Goal: Transaction & Acquisition: Purchase product/service

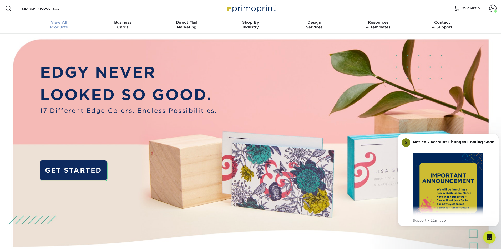
click at [65, 30] on link "View All Products" at bounding box center [59, 25] width 64 height 17
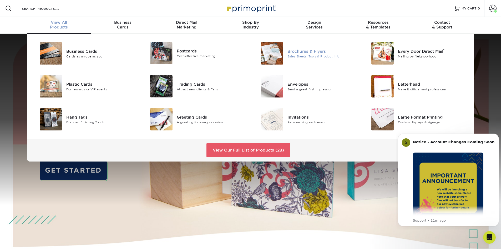
click at [295, 53] on div "Brochures & Flyers" at bounding box center [323, 51] width 70 height 6
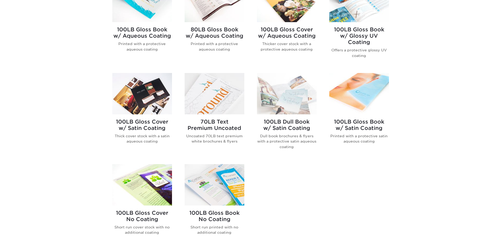
scroll to position [263, 0]
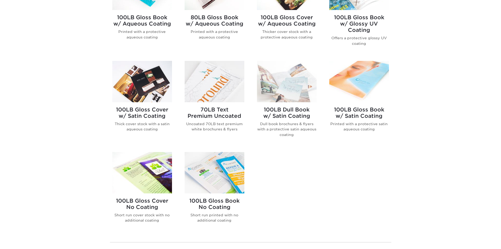
click at [211, 79] on img at bounding box center [215, 81] width 60 height 41
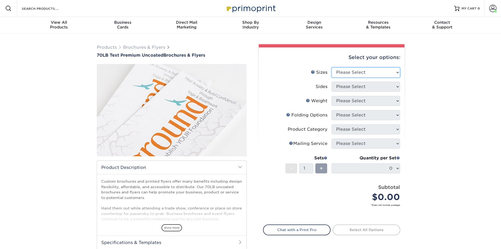
click at [367, 71] on select "Please Select 3.67" x 8.5" 4" x 6" 4" x 8.5" 4" x 9" 4.25" x 5.5" 4.25" x 11" 5…" at bounding box center [366, 72] width 68 height 10
select select "8.50x11.00"
click at [332, 67] on select "Please Select 3.67" x 8.5" 4" x 6" 4" x 8.5" 4" x 9" 4.25" x 5.5" 4.25" x 11" 5…" at bounding box center [366, 72] width 68 height 10
click at [372, 84] on select "Please Select Print Both Sides Print Front Only" at bounding box center [366, 87] width 68 height 10
select select "13abbda7-1d64-4f25-8bb2-c179b224825d"
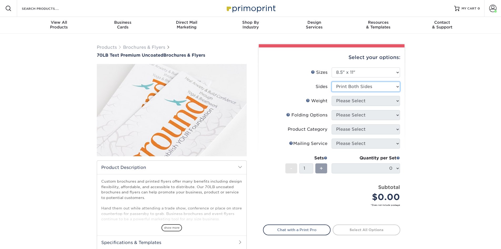
click at [332, 82] on select "Please Select Print Both Sides Print Front Only" at bounding box center [366, 87] width 68 height 10
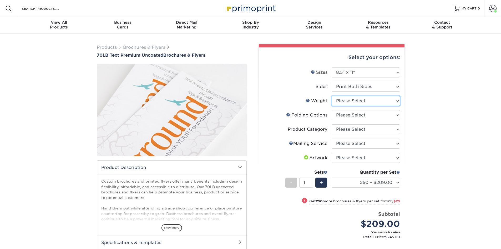
click at [365, 101] on select "Please Select 70LB" at bounding box center [366, 101] width 68 height 10
select select "70LB"
click at [332, 96] on select "Please Select 70LB" at bounding box center [366, 101] width 68 height 10
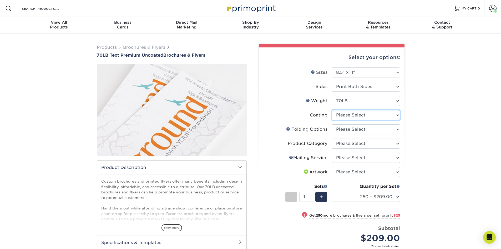
click at [349, 117] on select at bounding box center [366, 115] width 68 height 10
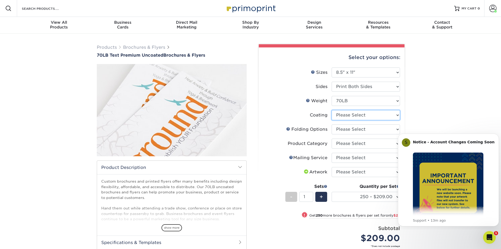
select select "3e7618de-abca-4bda-9f97-8b9129e913d8"
click at [332, 110] on select at bounding box center [366, 115] width 68 height 10
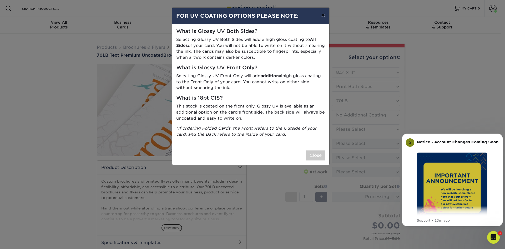
click at [324, 15] on button "×" at bounding box center [323, 15] width 12 height 15
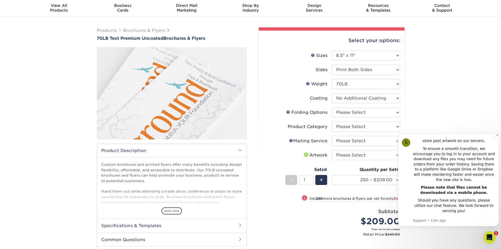
scroll to position [26, 0]
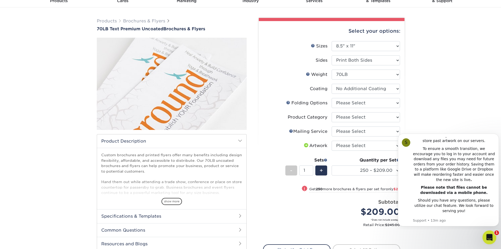
click at [491, 237] on icon "Open Intercom Messenger" at bounding box center [489, 236] width 9 height 9
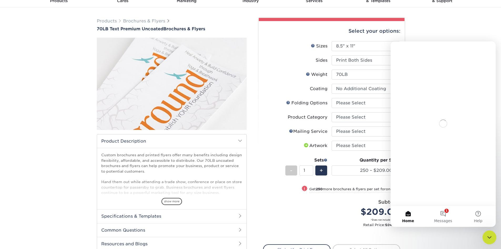
scroll to position [0, 0]
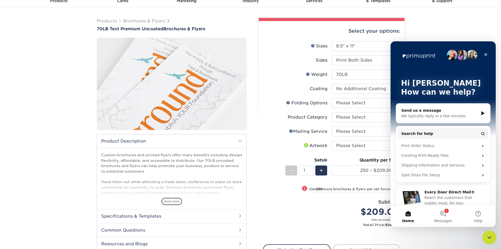
click at [490, 236] on icon "Close Intercom Messenger" at bounding box center [489, 236] width 4 height 2
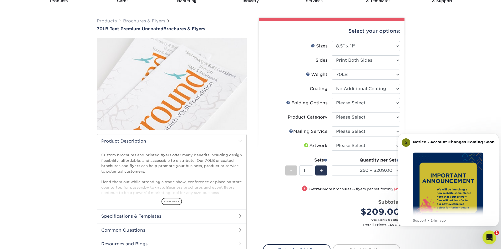
click at [488, 237] on icon "Open Intercom Messenger" at bounding box center [489, 236] width 9 height 9
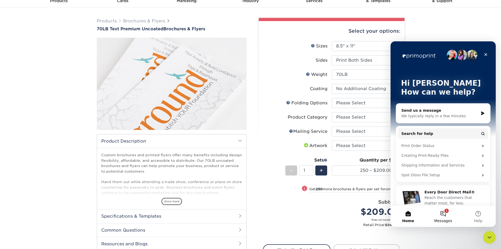
click at [441, 213] on button "1 Messages" at bounding box center [443, 216] width 35 height 21
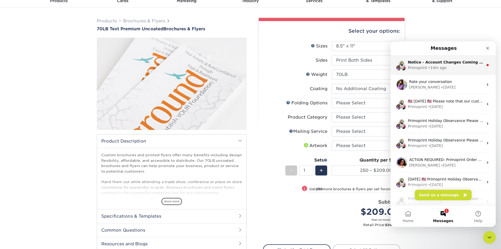
click at [449, 64] on div "Notice - Account Changes Coming Soon ​ Past Order Files Will Not Transfer: Whil…" at bounding box center [446, 62] width 76 height 6
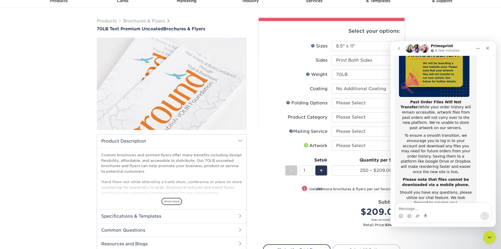
scroll to position [83, 0]
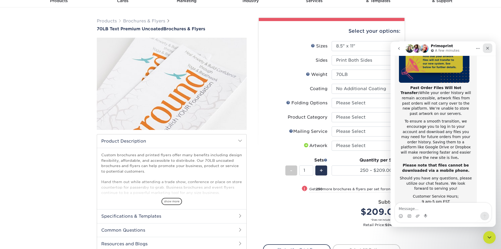
click at [488, 46] on icon "Close" at bounding box center [488, 48] width 4 height 4
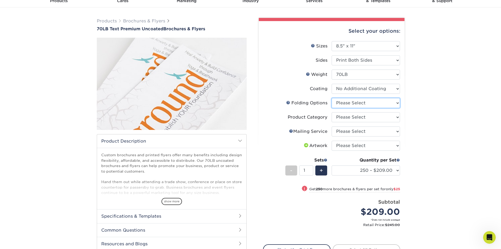
click at [371, 102] on select "Please Select FLAT - No Folding Accordion Fold Half-Fold (Vertical) Half-Fold (…" at bounding box center [366, 103] width 68 height 10
select select "6bd2fd9e-193e-4811-88f7-94c08206d735"
click at [332, 98] on select "Please Select FLAT - No Folding Accordion Fold Half-Fold (Vertical) Half-Fold (…" at bounding box center [366, 103] width 68 height 10
click at [368, 118] on select "Please Select Flyers and Brochures" at bounding box center [366, 117] width 68 height 10
select select "1a668080-6b7c-4174-b399-2c3833b27ef4"
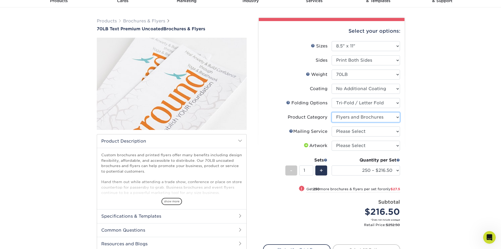
click at [332, 112] on select "Please Select Flyers and Brochures" at bounding box center [366, 117] width 68 height 10
click at [365, 132] on select "Please Select No Direct Mailing Service No, I will mail/stamp/imprint Direct Ma…" at bounding box center [366, 131] width 68 height 10
select select "3e5e9bdd-d78a-4c28-a41d-fe1407925ca6"
click at [332, 126] on select "Please Select No Direct Mailing Service No, I will mail/stamp/imprint Direct Ma…" at bounding box center [366, 131] width 68 height 10
click at [361, 143] on select "Please Select I will upload files I need a design - $175" at bounding box center [366, 146] width 68 height 10
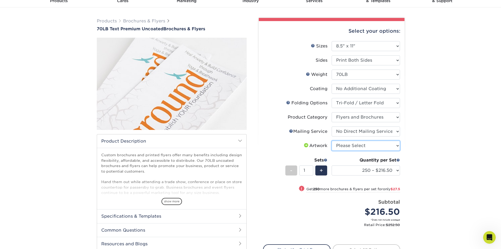
select select "upload"
click at [332, 141] on select "Please Select I will upload files I need a design - $175" at bounding box center [366, 146] width 68 height 10
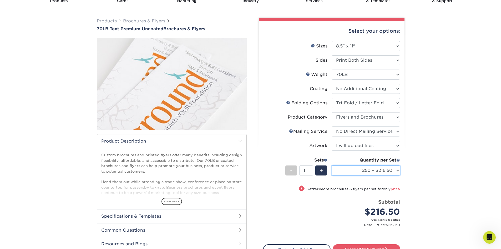
click at [374, 172] on select "250 – $216.50 500 – $244.00 750 – $252.38 1000 – $260.75 1500 – $291.75 2000 – …" at bounding box center [366, 170] width 68 height 10
select select "1000 – $260.75"
click at [332, 165] on select "250 – $216.50 500 – $244.00 750 – $252.38 1000 – $260.75 1500 – $291.75 2000 – …" at bounding box center [366, 170] width 68 height 10
click at [430, 93] on div "Products Brochures & Flyers 70LB Text Premium Uncoated Brochures & Flyers show …" at bounding box center [250, 156] width 501 height 298
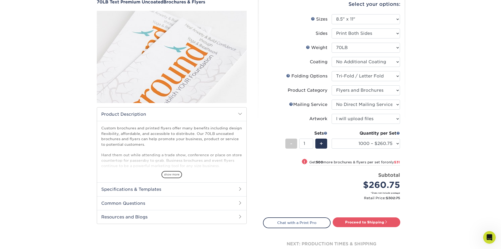
scroll to position [132, 0]
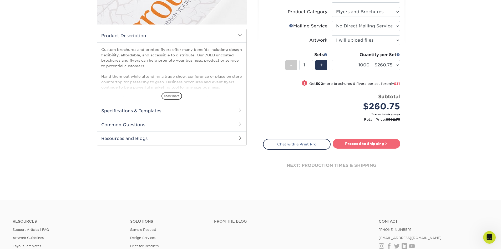
click at [386, 139] on link "Proceed to Shipping" at bounding box center [367, 143] width 68 height 9
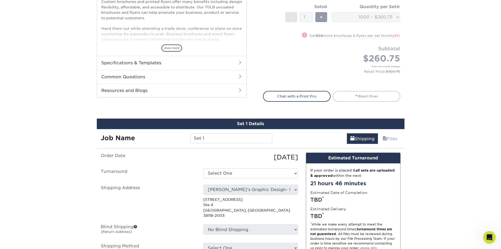
scroll to position [258, 0]
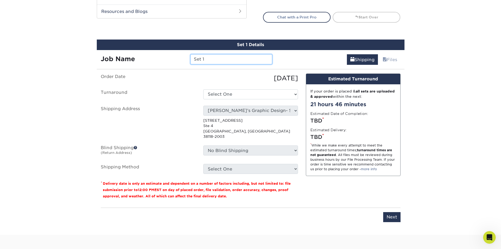
drag, startPoint x: 195, startPoint y: 57, endPoint x: 154, endPoint y: 56, distance: 40.6
click at [154, 56] on div "Job Name Set 1" at bounding box center [187, 59] width 180 height 10
type input "i"
type input "[DEMOGRAPHIC_DATA] PALABRA DE VIDA"
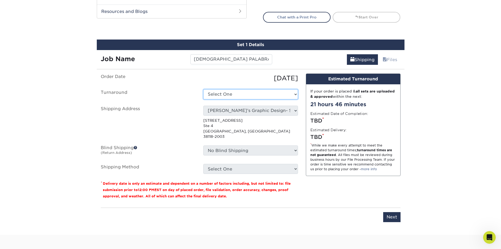
click at [219, 93] on select "Select One 2-4 Business Days 2 Day Next Business Day" at bounding box center [250, 94] width 95 height 10
select select "f5954383-2c45-4f99-b44d-61c7e0e8668d"
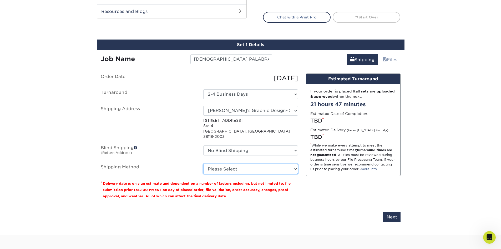
click at [240, 164] on select "Please Select Ground Shipping (+$19.41) 3 Day Shipping Service (+$30.74) 2 Day …" at bounding box center [250, 169] width 95 height 10
select select "03"
click at [203, 164] on select "Please Select Ground Shipping (+$19.41) 3 Day Shipping Service (+$30.74) 2 Day …" at bounding box center [250, 169] width 95 height 10
drag, startPoint x: 343, startPoint y: 193, endPoint x: 356, endPoint y: 197, distance: 13.7
click at [343, 193] on div "Design Estimated Turnaround If your order is placed & all sets are uploaded & a…" at bounding box center [353, 138] width 103 height 130
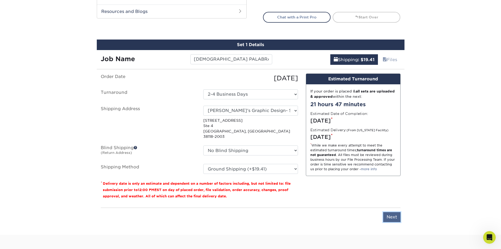
click at [392, 212] on input "Next" at bounding box center [391, 217] width 17 height 10
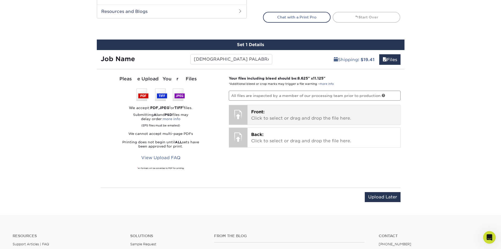
click at [281, 112] on p "Front: Click to select or drag and drop the file here." at bounding box center [324, 115] width 146 height 13
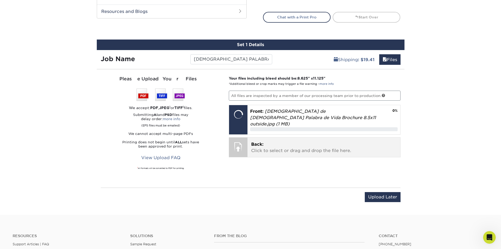
click at [315, 142] on p "Back: Click to select or drag and drop the file here." at bounding box center [324, 147] width 146 height 13
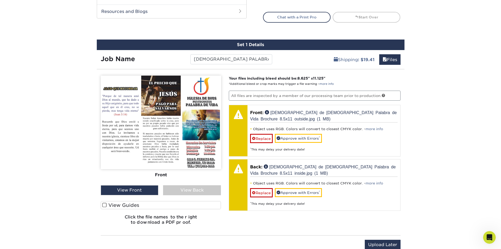
click at [199, 206] on label "View Guides" at bounding box center [161, 205] width 121 height 8
click at [0, 0] on input "View Guides" at bounding box center [0, 0] width 0 height 0
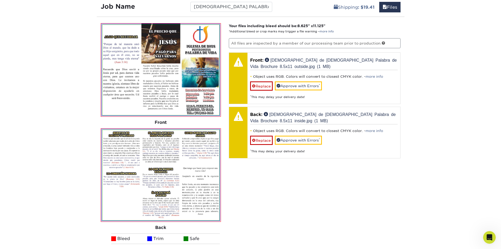
scroll to position [311, 0]
click at [301, 195] on div "Your files including bleed should be: 8.625 " x 11.125 " *Additional bleed or c…" at bounding box center [315, 152] width 180 height 258
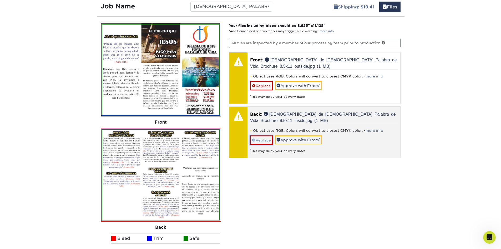
click at [266, 141] on link "Replace" at bounding box center [261, 139] width 23 height 9
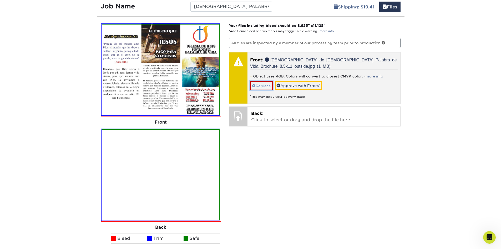
click at [263, 84] on link "Replace" at bounding box center [261, 85] width 23 height 9
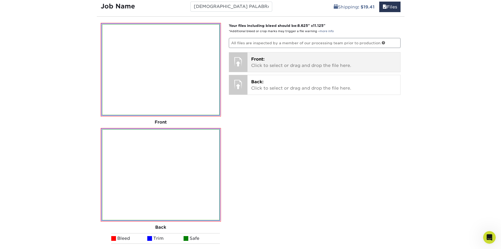
click at [268, 59] on p "Front: Click to select or drag and drop the file here." at bounding box center [324, 62] width 146 height 13
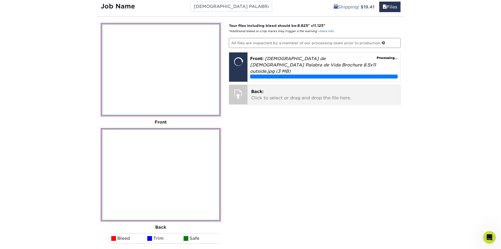
click at [329, 88] on p "Back: Click to select or drag and drop the file here." at bounding box center [324, 94] width 146 height 13
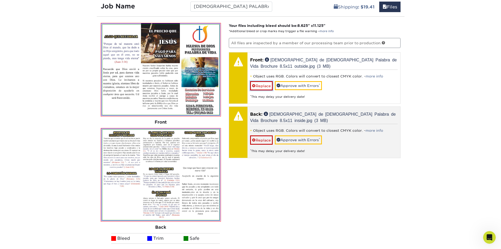
drag, startPoint x: 260, startPoint y: 86, endPoint x: 274, endPoint y: 117, distance: 33.8
click at [260, 86] on link "Replace" at bounding box center [261, 85] width 23 height 9
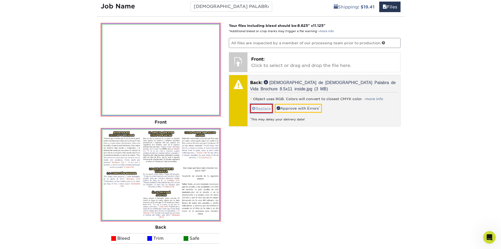
click at [262, 108] on link "Replace" at bounding box center [261, 108] width 23 height 9
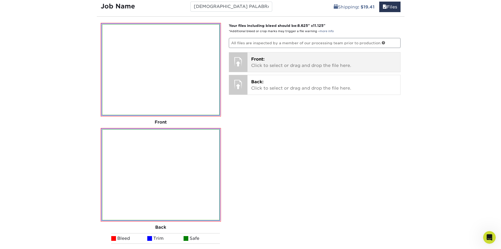
click at [291, 67] on p "Front: Click to select or drag and drop the file here." at bounding box center [324, 62] width 146 height 13
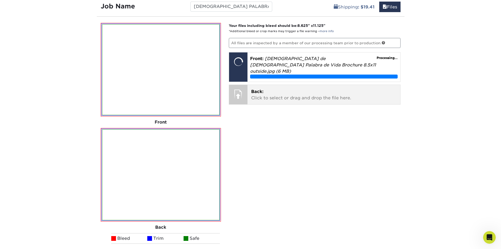
click at [326, 89] on p "Back: Click to select or drag and drop the file here." at bounding box center [324, 94] width 146 height 13
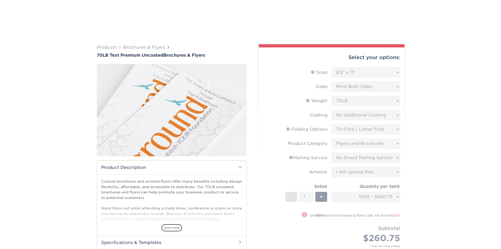
select select "8.50x11.00"
select select "6bd2fd9e-193e-4811-88f7-94c08206d735"
select select "1a668080-6b7c-4174-b399-2c3833b27ef4"
select select "3e5e9bdd-d78a-4c28-a41d-fe1407925ca6"
select select "upload"
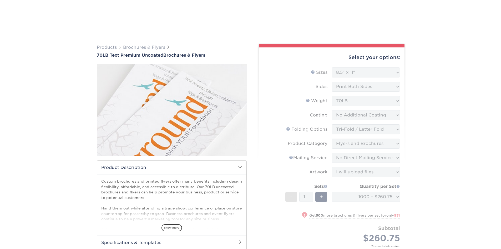
select select "1000 – $260.75"
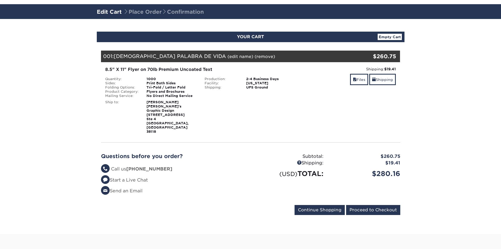
scroll to position [105, 0]
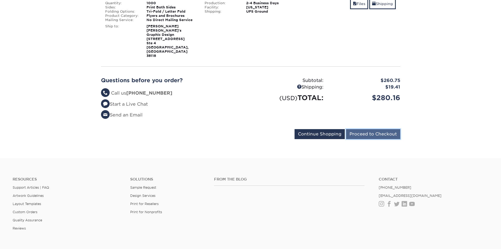
click at [366, 129] on input "Proceed to Checkout" at bounding box center [373, 134] width 54 height 10
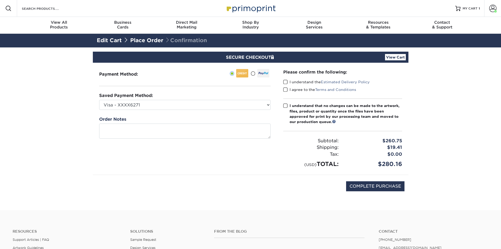
click at [284, 81] on span at bounding box center [285, 81] width 4 height 5
click at [0, 0] on input "I understand the Estimated Delivery Policy" at bounding box center [0, 0] width 0 height 0
click at [285, 89] on span at bounding box center [285, 89] width 4 height 5
click at [0, 0] on input "I agree to the Terms and Conditions" at bounding box center [0, 0] width 0 height 0
click at [288, 104] on label "I understand that no changes can be made to the artwork, files, product or quan…" at bounding box center [342, 114] width 119 height 22
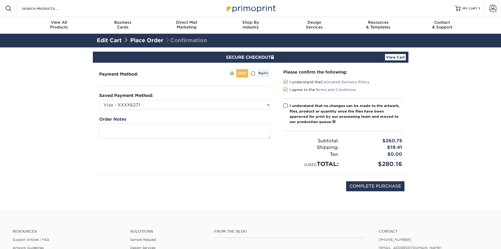
click at [0, 0] on input "I understand that no changes can be made to the artwork, files, product or quan…" at bounding box center [0, 0] width 0 height 0
click at [388, 188] on input "COMPLETE PURCHASE" at bounding box center [375, 186] width 58 height 10
type input "PROCESSING, PLEASE WAIT..."
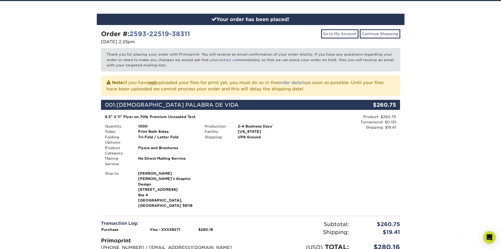
scroll to position [132, 0]
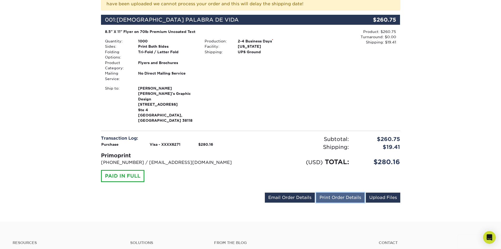
click at [333, 192] on link "Print Order Details" at bounding box center [340, 197] width 48 height 10
